Goal: Manage account settings

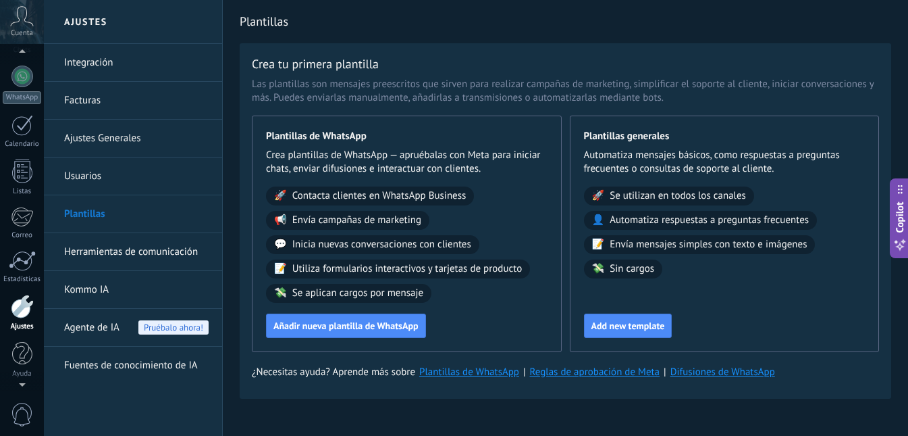
scroll to position [98, 0]
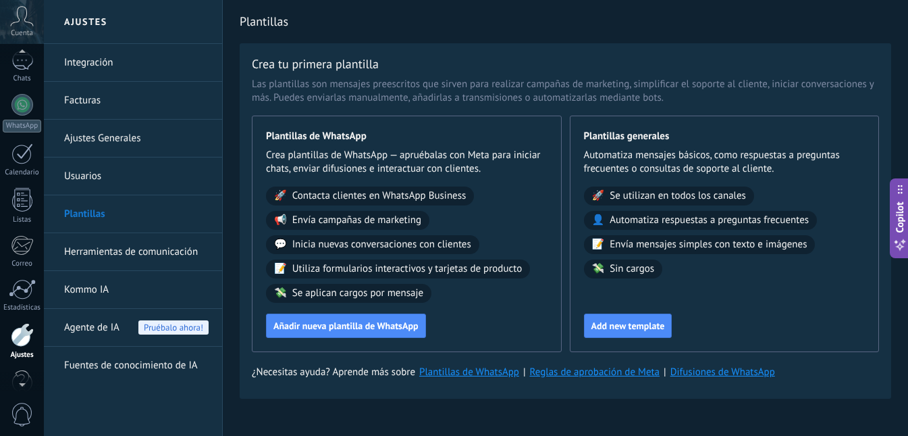
click at [19, 29] on span "Cuenta" at bounding box center [22, 33] width 22 height 9
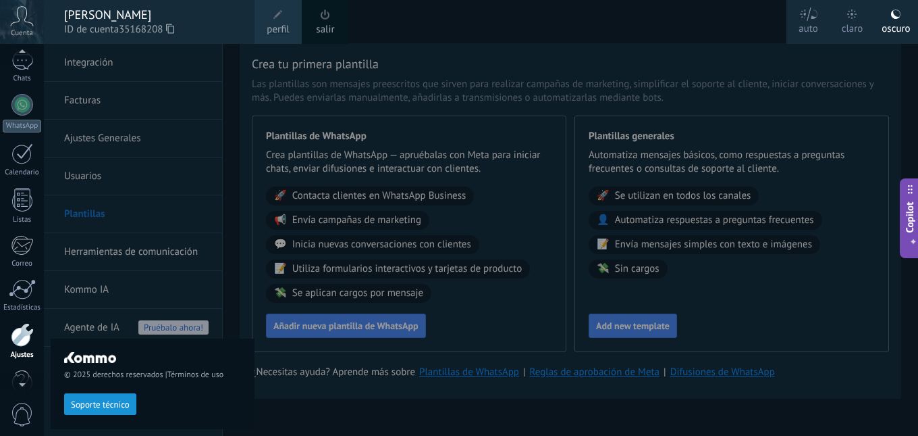
click at [322, 28] on link "salir" at bounding box center [325, 29] width 18 height 15
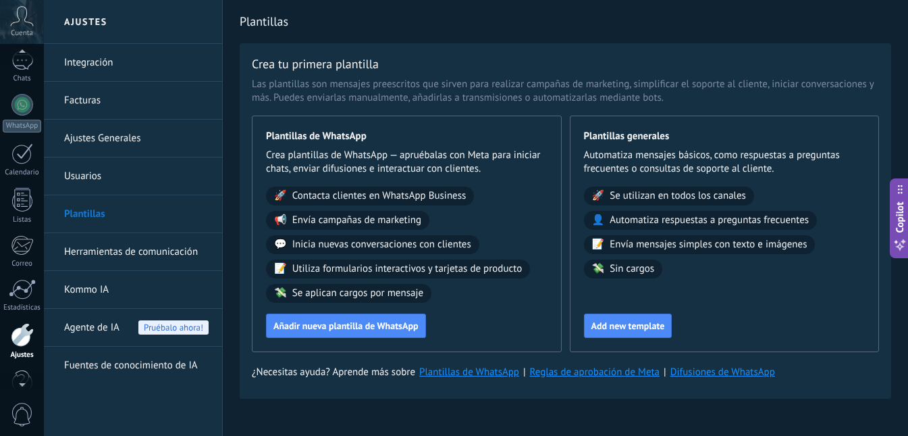
scroll to position [126, 0]
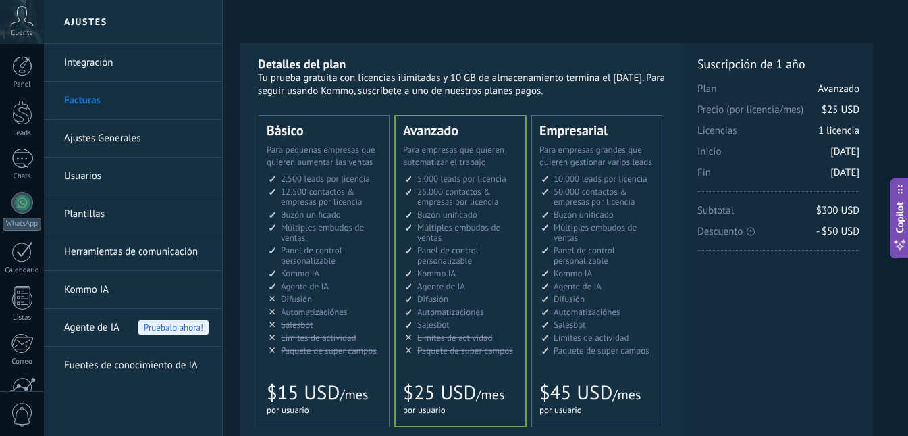
click at [296, 185] on ul "2.500 сделок на место 2.500 leads per seat 2.500 leads por licencia 添加线索和联系人 2.…" at bounding box center [325, 265] width 113 height 182
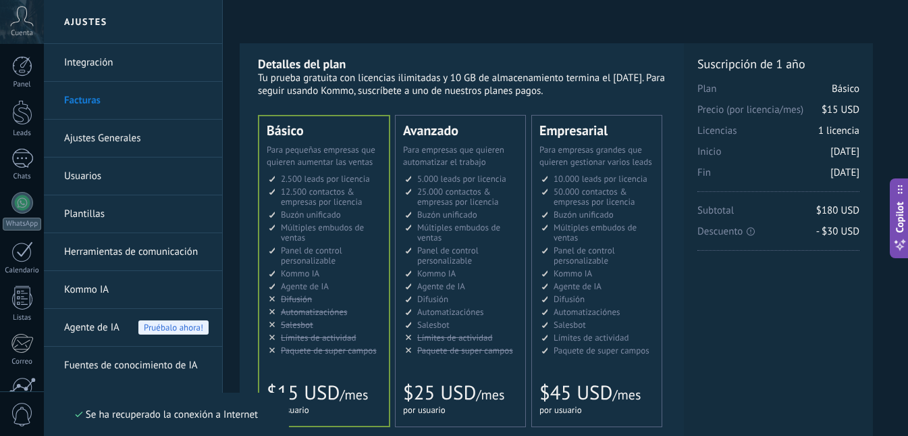
click at [326, 311] on span "Automatizaciónes" at bounding box center [314, 311] width 67 height 11
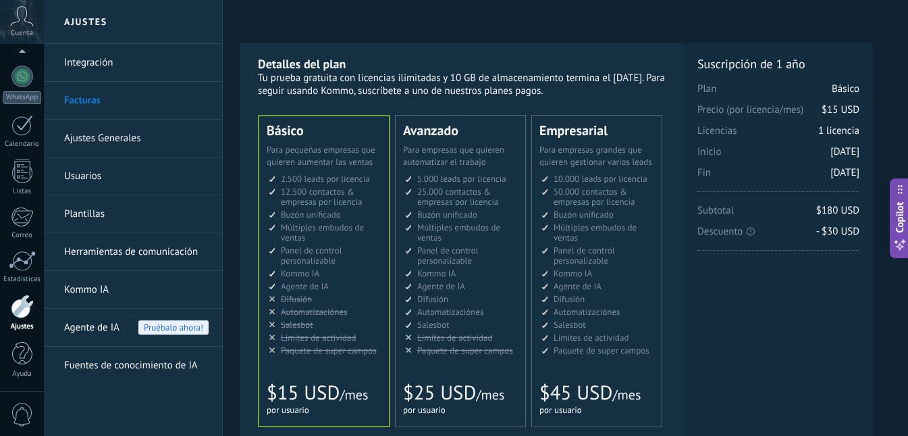
click at [28, 22] on icon at bounding box center [22, 16] width 24 height 20
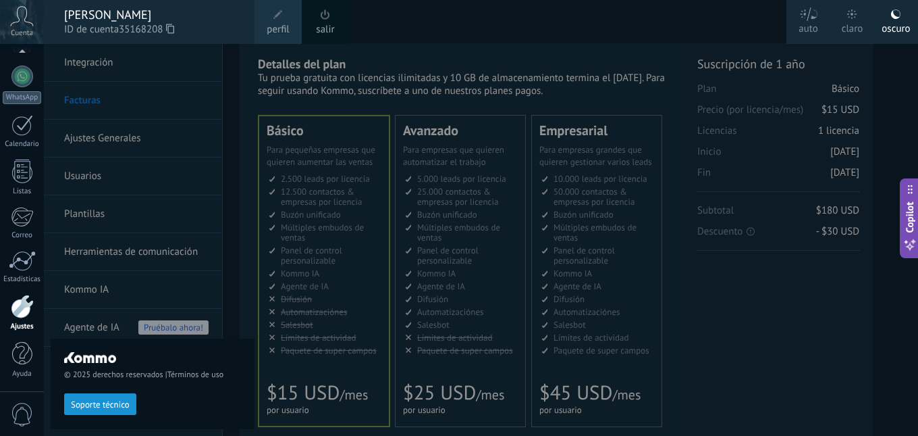
click at [149, 15] on div "[PERSON_NAME]" at bounding box center [152, 14] width 177 height 15
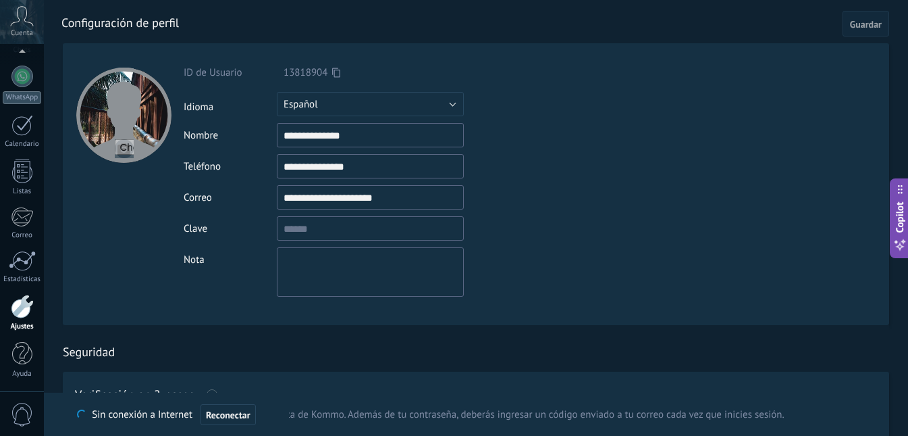
click at [20, 30] on span "Cuenta" at bounding box center [22, 33] width 22 height 9
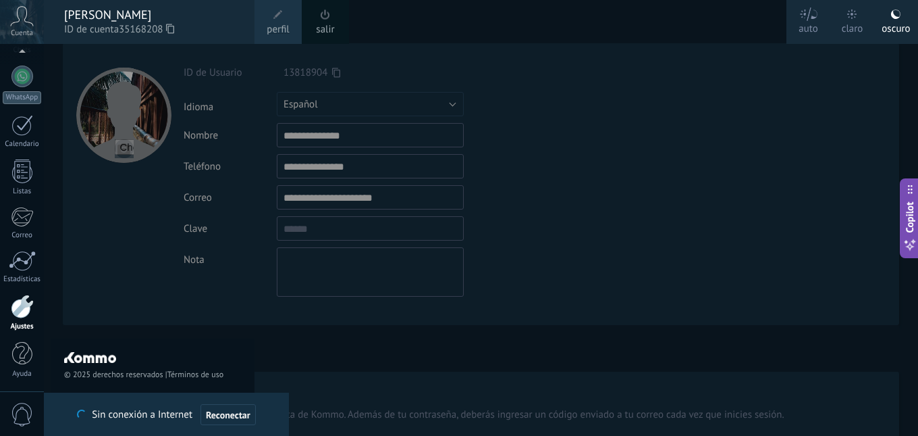
click at [324, 18] on span at bounding box center [325, 14] width 9 height 10
